Goal: Task Accomplishment & Management: Complete application form

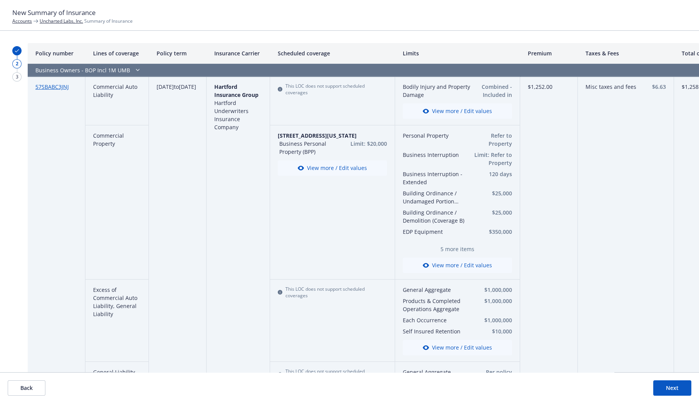
click at [355, 167] on button "View more / Edit values" at bounding box center [332, 167] width 109 height 15
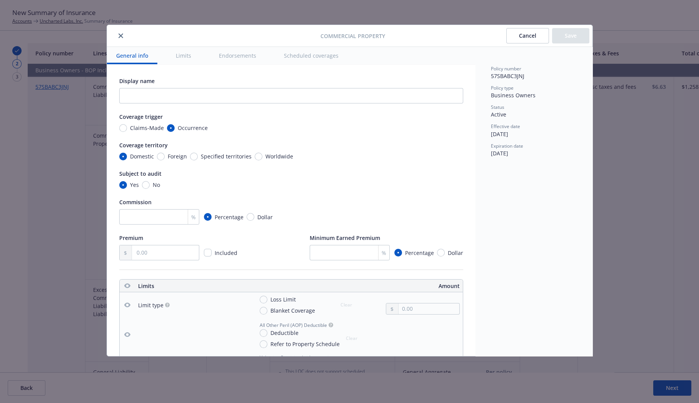
click at [183, 54] on button "Limits" at bounding box center [183, 55] width 34 height 17
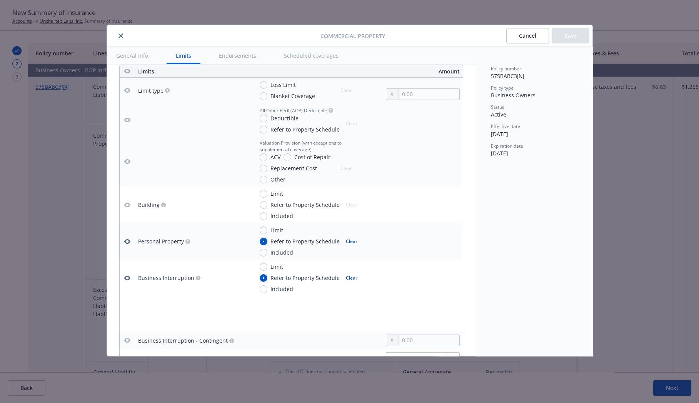
click at [141, 56] on button "General info" at bounding box center [132, 55] width 50 height 17
type textarea "x"
